Goal: Task Accomplishment & Management: Manage account settings

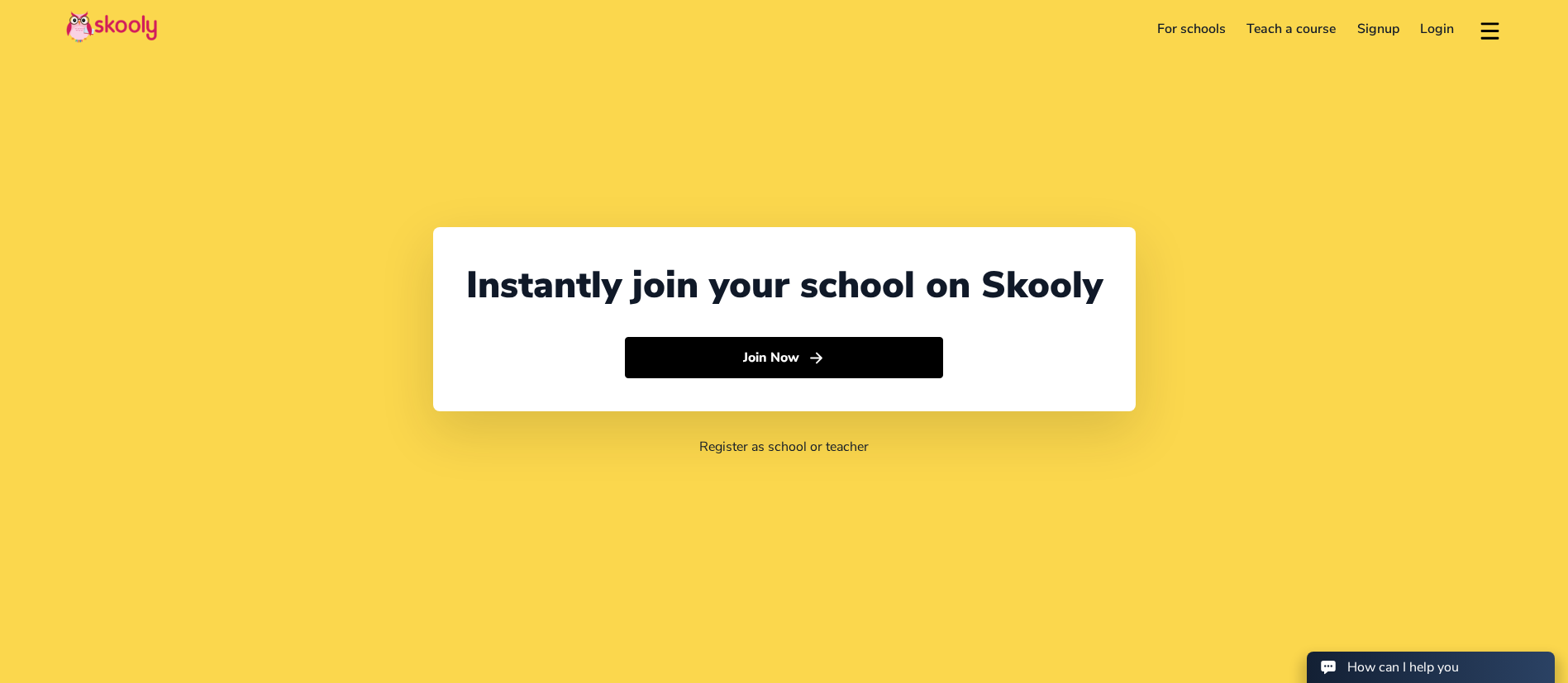
select select "971"
select select "[GEOGRAPHIC_DATA]"
select select "[GEOGRAPHIC_DATA]/[GEOGRAPHIC_DATA]"
click at [1438, 27] on link "Login" at bounding box center [1438, 29] width 56 height 27
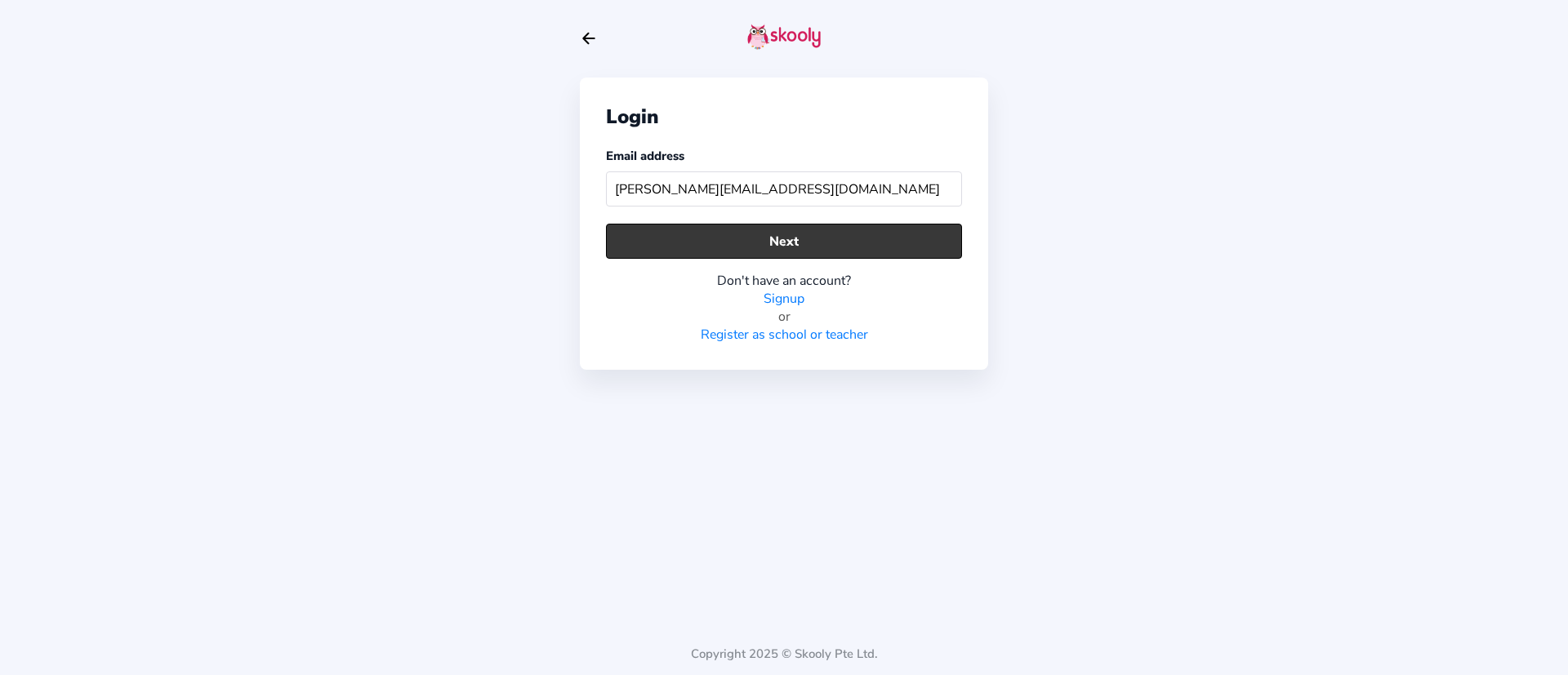
type input "[PERSON_NAME][EMAIL_ADDRESS][DOMAIN_NAME]"
click at [808, 232] on button "Next" at bounding box center [783, 241] width 356 height 35
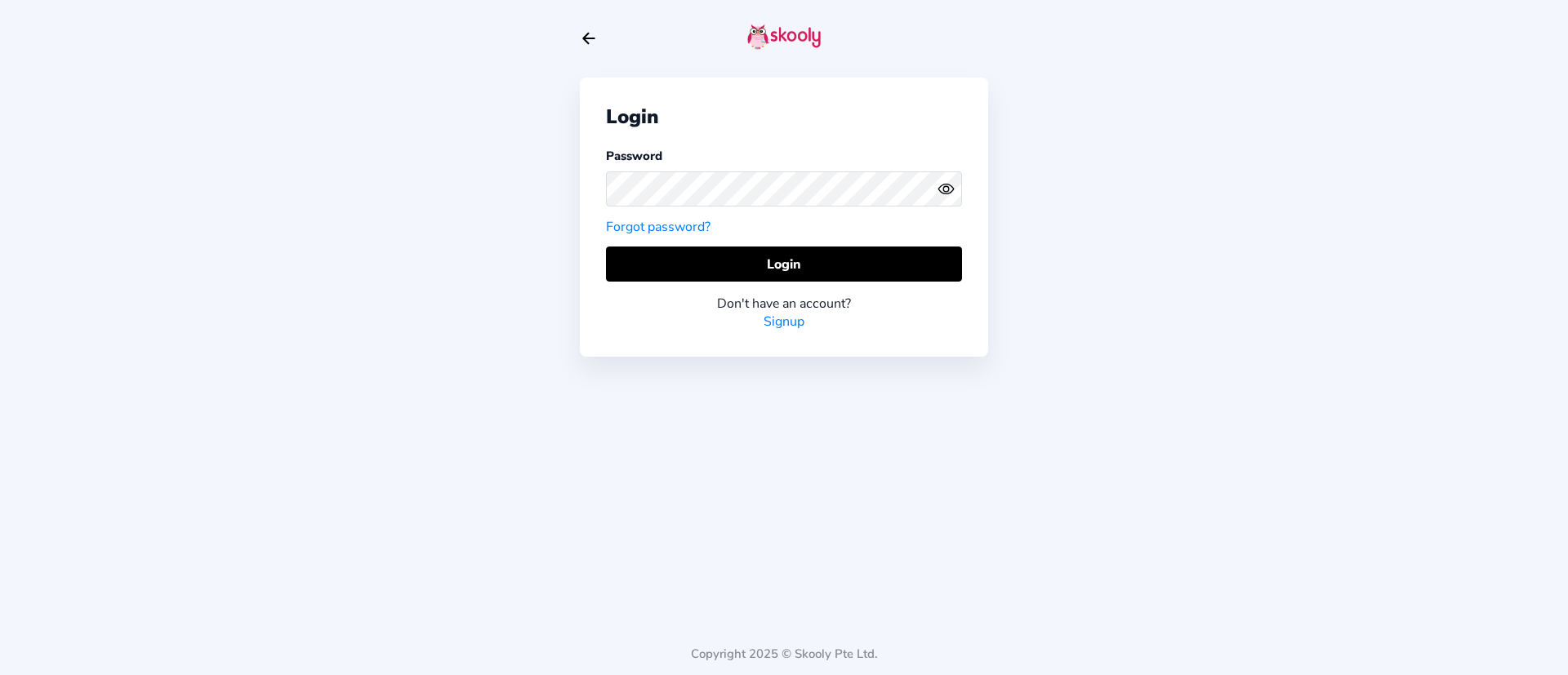
click at [857, 255] on button "Login" at bounding box center [783, 265] width 356 height 35
